Goal: Check status: Check status

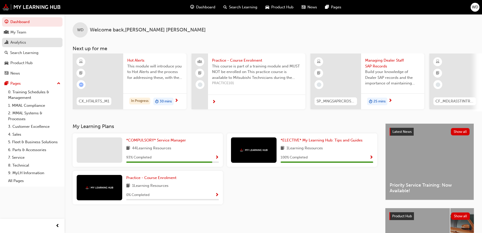
click at [25, 42] on div "Analytics" at bounding box center [18, 42] width 16 height 6
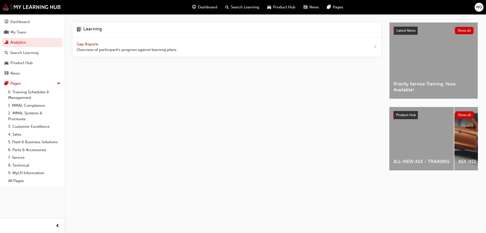
click at [95, 44] on span "Gap Reports" at bounding box center [88, 44] width 23 height 5
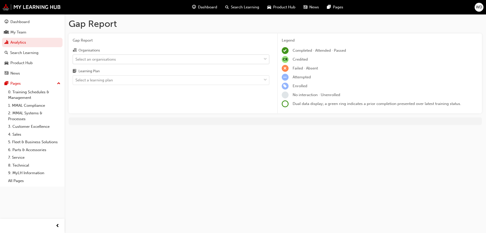
click at [157, 60] on div "Select an organisations" at bounding box center [167, 59] width 188 height 9
click at [76, 60] on input "Organisations Select an organisations" at bounding box center [75, 59] width 1 height 4
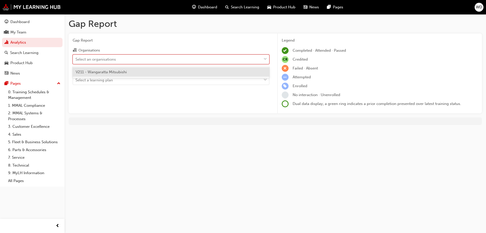
click at [143, 74] on div "V211 - Wangaratta Mitsubishi" at bounding box center [171, 72] width 197 height 10
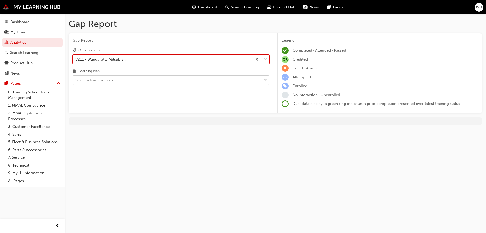
click at [139, 82] on div "Select a learning plan" at bounding box center [167, 80] width 188 height 9
click at [76, 82] on input "Learning Plan Select a learning plan" at bounding box center [75, 80] width 1 height 4
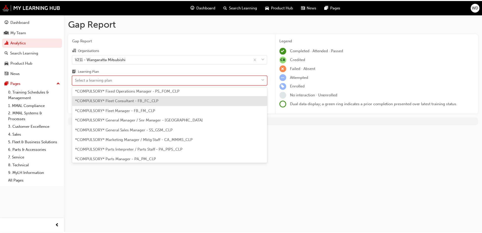
scroll to position [152, 0]
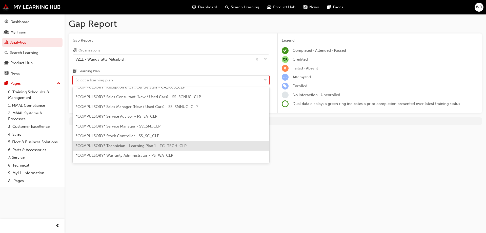
click at [161, 146] on span "*COMPULSORY* Technician - Learning Plan 1 - TC_TECH_CLP" at bounding box center [131, 145] width 111 height 5
